Goal: Transaction & Acquisition: Purchase product/service

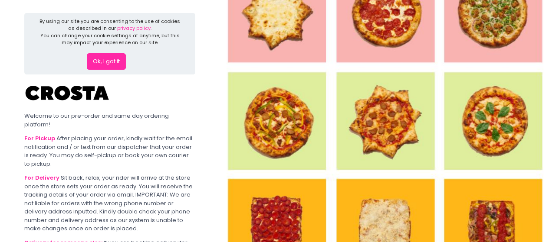
scroll to position [134, 0]
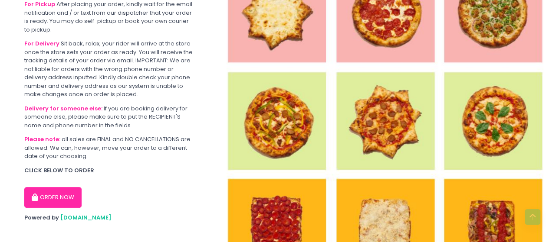
click at [59, 194] on button "ORDER NOW" at bounding box center [52, 197] width 57 height 21
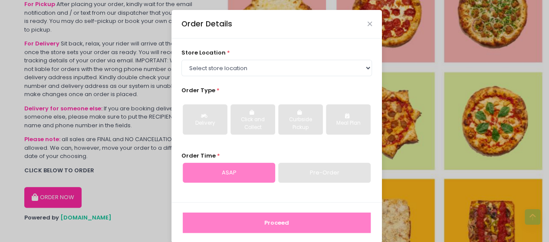
click at [243, 77] on div "store location * Select store location [PERSON_NAME] Pizza - [PERSON_NAME] Pizz…" at bounding box center [276, 121] width 210 height 164
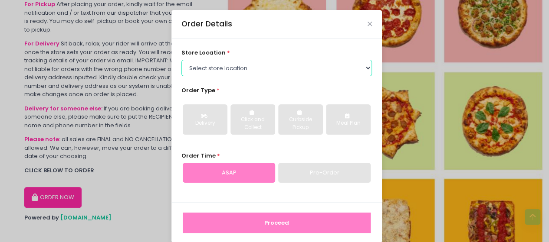
click at [243, 70] on select "Select store location [PERSON_NAME] Pizza - [PERSON_NAME] Pizza - [GEOGRAPHIC_D…" at bounding box center [276, 68] width 191 height 16
select select "5fabb2e53664a8677beaeb89"
click at [181, 60] on select "Select store location [PERSON_NAME] Pizza - [PERSON_NAME] Pizza - [GEOGRAPHIC_D…" at bounding box center [276, 68] width 191 height 16
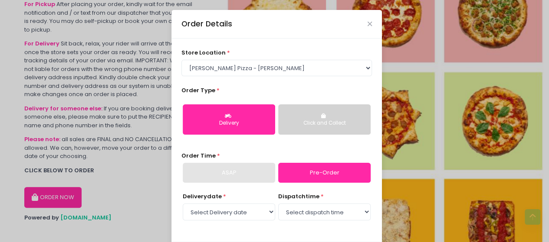
click at [252, 123] on div "Delivery" at bounding box center [229, 124] width 80 height 8
click at [320, 179] on link "Pre-Order" at bounding box center [324, 173] width 92 height 20
click at [258, 126] on div "Delivery" at bounding box center [229, 124] width 80 height 8
click at [320, 166] on link "Pre-Order" at bounding box center [324, 173] width 92 height 20
click at [235, 212] on select "Select Delivery date [DATE] [DATE]" at bounding box center [229, 212] width 92 height 16
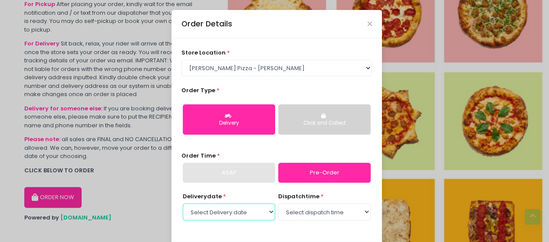
select select "[DATE]"
click at [183, 204] on select "Select Delivery date [DATE] [DATE]" at bounding box center [229, 212] width 92 height 16
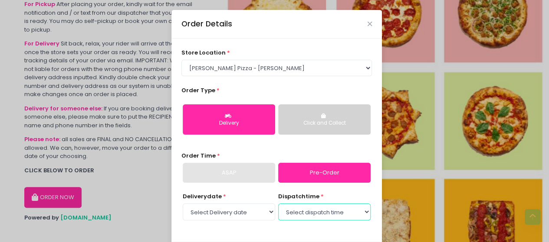
drag, startPoint x: 284, startPoint y: 215, endPoint x: 291, endPoint y: 217, distance: 7.4
click at [291, 217] on select "Select dispatch time 12:00 PM - 12:30 PM 12:30 PM - 01:00 PM 01:00 PM - 01:30 P…" at bounding box center [324, 212] width 92 height 16
select select "19:00"
click at [278, 204] on select "Select dispatch time 12:00 PM - 12:30 PM 12:30 PM - 01:00 PM 01:00 PM - 01:30 P…" at bounding box center [324, 212] width 92 height 16
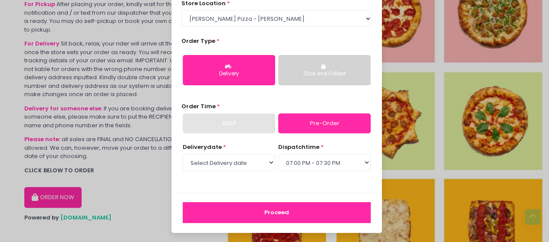
click at [292, 206] on button "Proceed" at bounding box center [277, 213] width 188 height 21
